Goal: Task Accomplishment & Management: Manage account settings

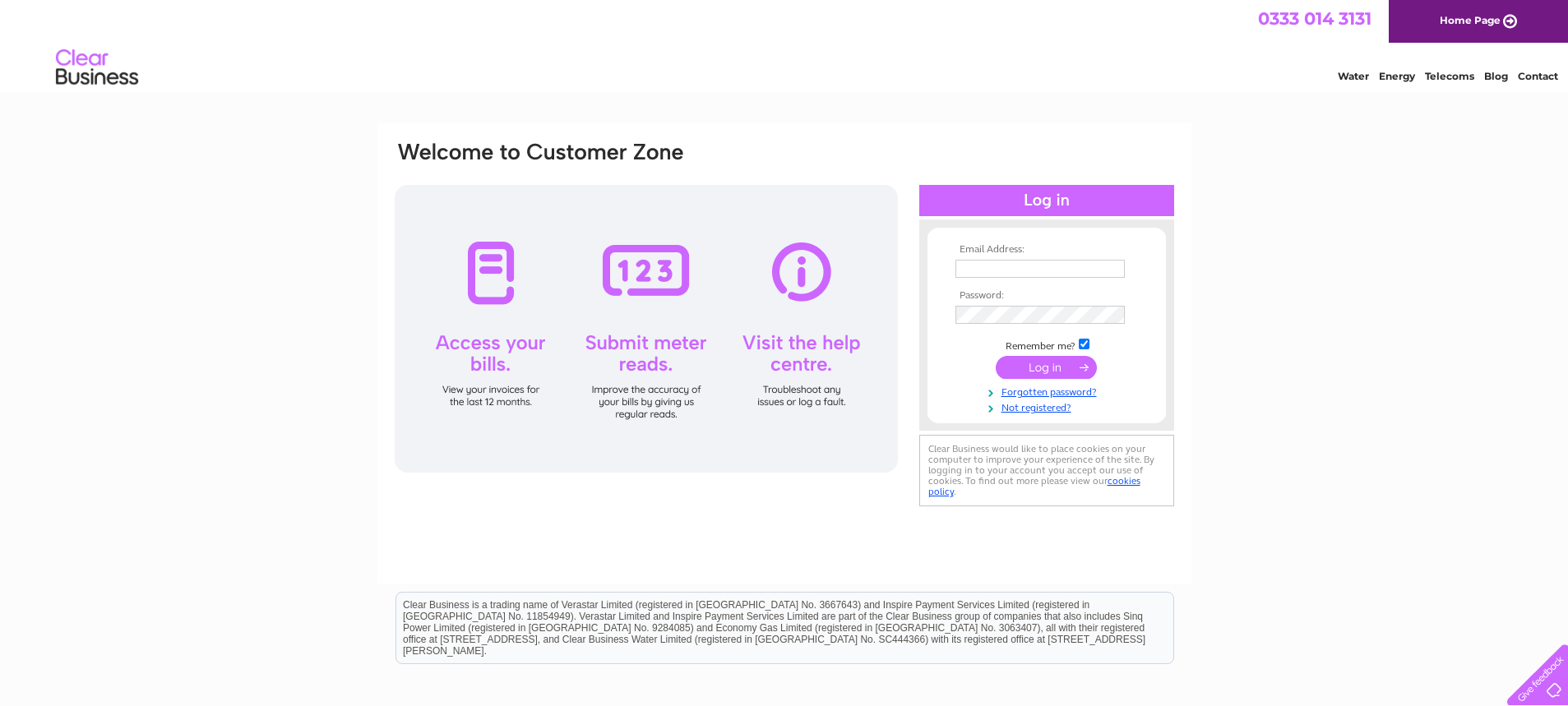
type input "mary@fieldsmary.orangehome.co.uk"
click at [1033, 372] on input "submit" at bounding box center [1047, 368] width 101 height 23
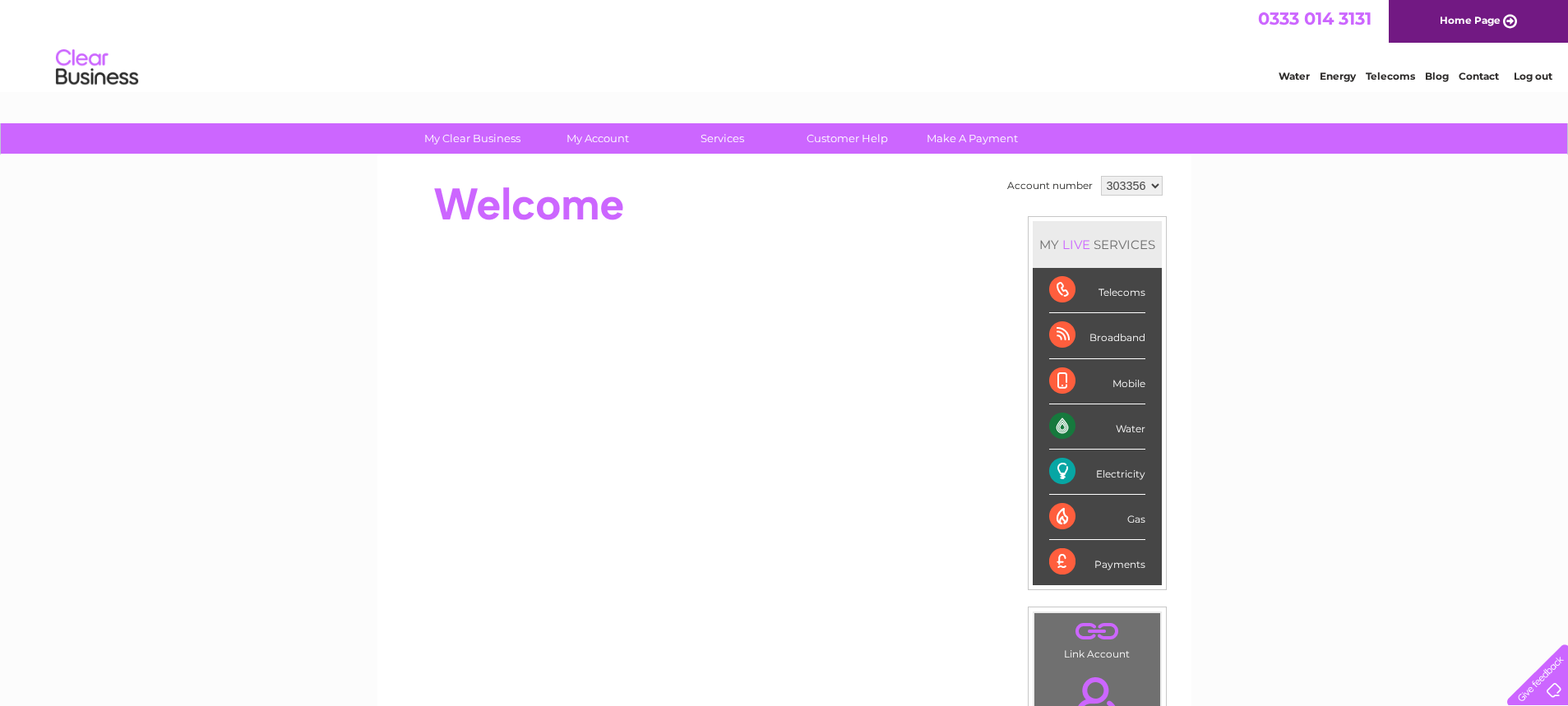
click at [608, 136] on link "My Account" at bounding box center [597, 139] width 135 height 31
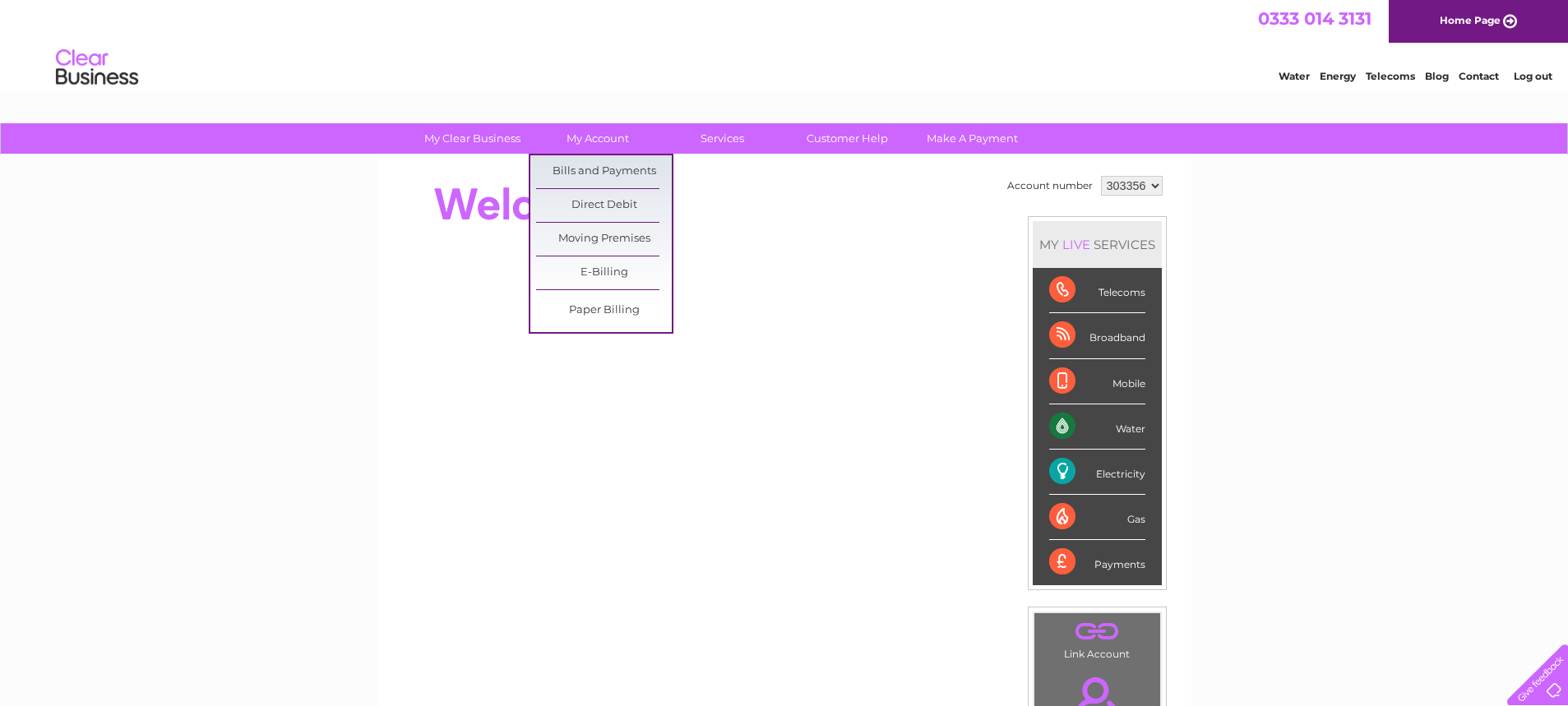
click at [592, 173] on link "Bills and Payments" at bounding box center [603, 172] width 135 height 33
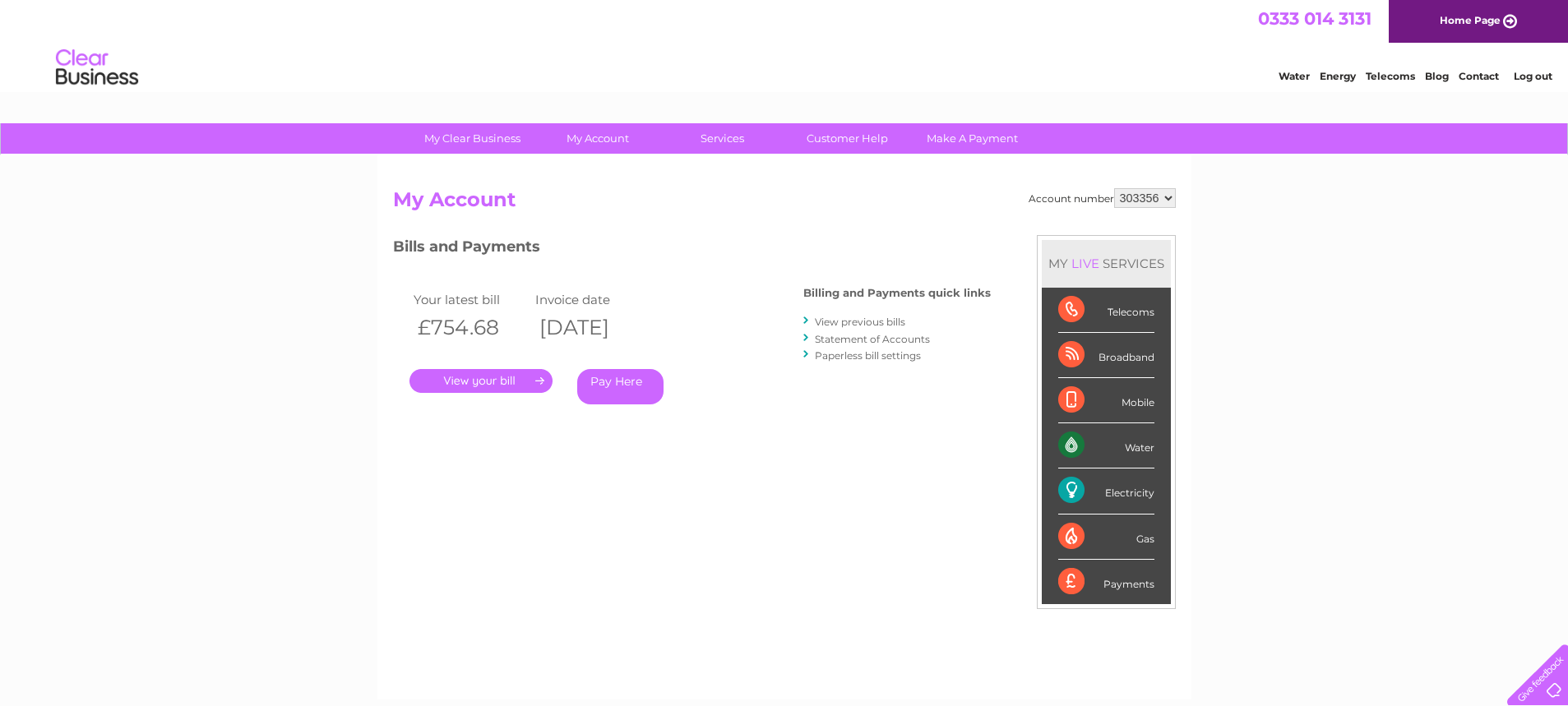
click at [504, 383] on link "." at bounding box center [481, 381] width 143 height 24
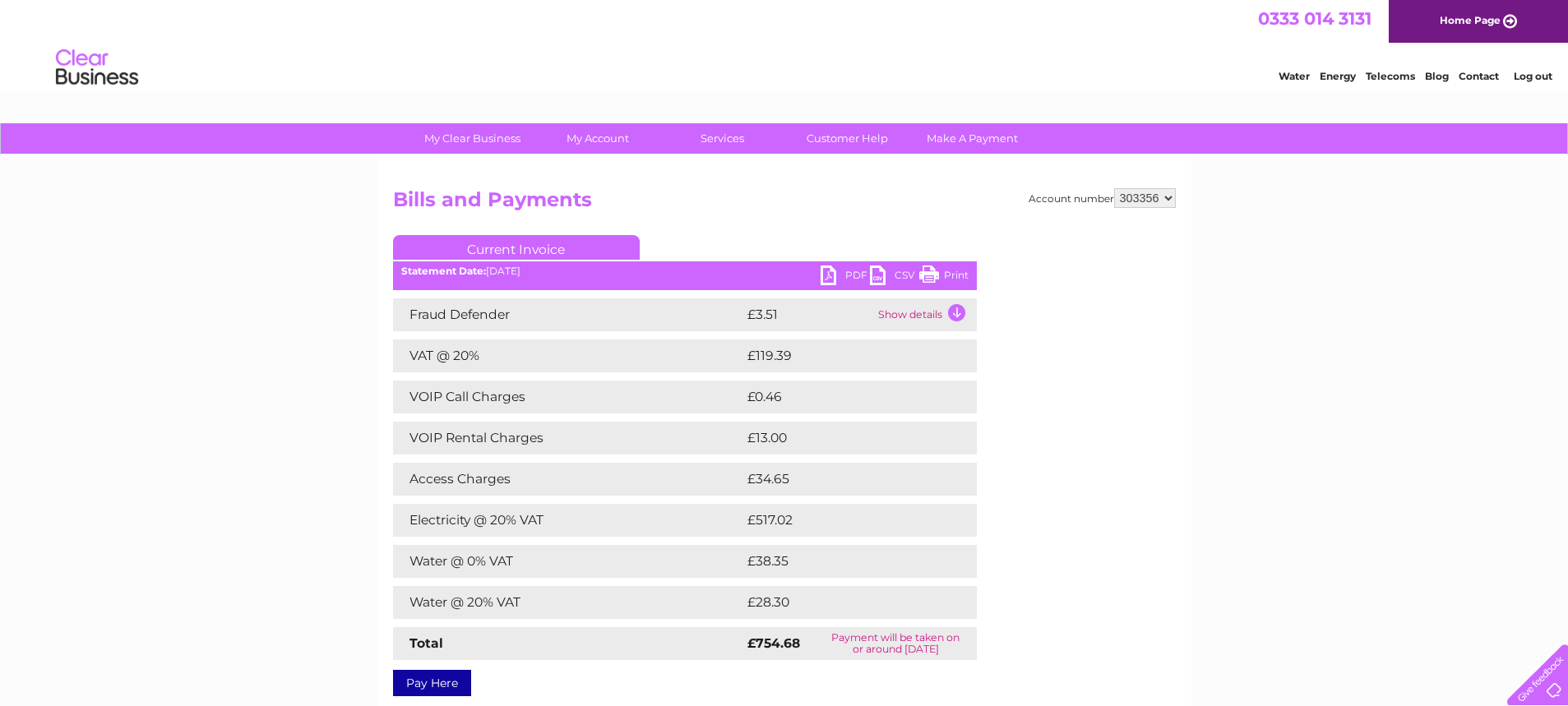
click at [826, 279] on link "PDF" at bounding box center [845, 277] width 49 height 24
click at [827, 279] on link "PDF" at bounding box center [845, 277] width 49 height 24
click at [879, 275] on link "CSV" at bounding box center [894, 277] width 49 height 24
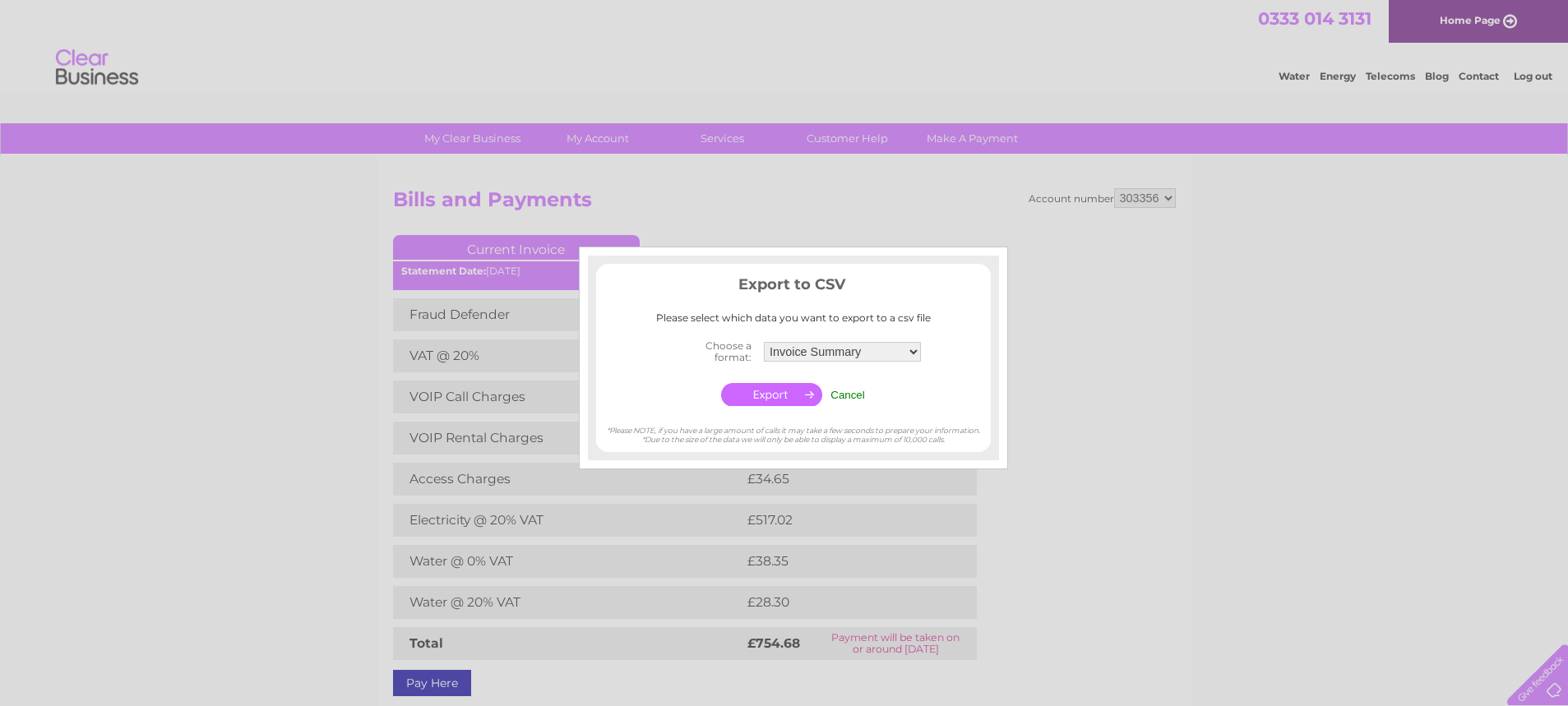
click at [847, 395] on input "Cancel" at bounding box center [848, 395] width 35 height 12
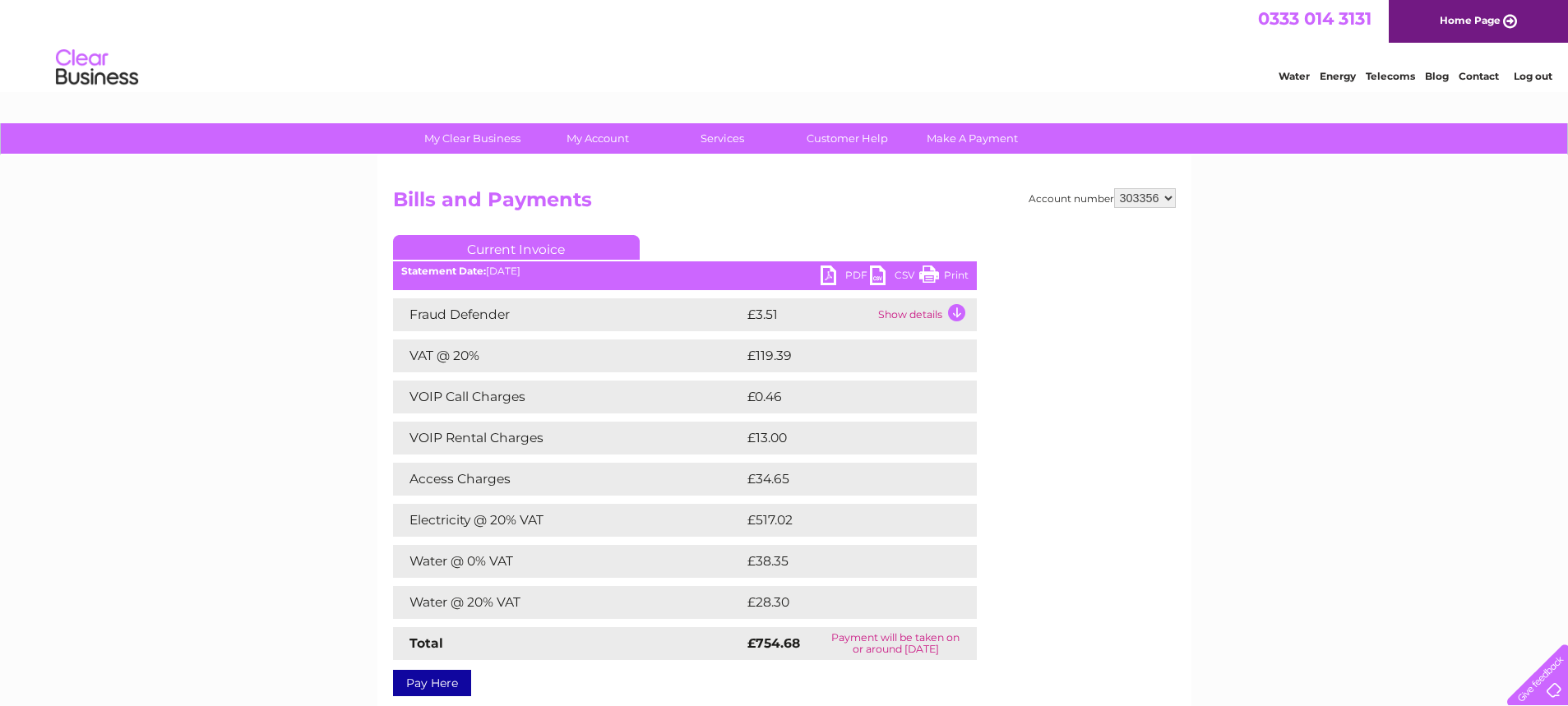
click at [1528, 74] on link "Log out" at bounding box center [1533, 75] width 39 height 12
